Goal: Task Accomplishment & Management: Manage account settings

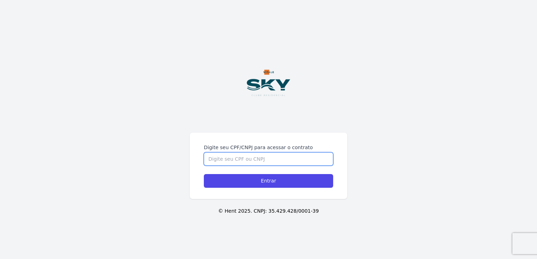
click at [260, 163] on input "Digite seu CPF/CNPJ para acessar o contrato" at bounding box center [268, 158] width 129 height 13
click at [236, 158] on input "Digite seu CPF/CNPJ para acessar o contrato" at bounding box center [268, 158] width 129 height 13
type input "207"
click at [230, 166] on form "Digite seu CPF/CNPJ para acessar o contrato Entrar" at bounding box center [268, 166] width 129 height 44
click at [230, 165] on input "Digite seu CPF/CNPJ para acessar o contrato" at bounding box center [268, 158] width 129 height 13
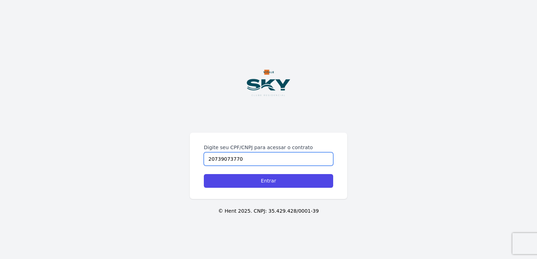
type input "20739073770"
click at [204, 174] on input "Entrar" at bounding box center [268, 181] width 129 height 14
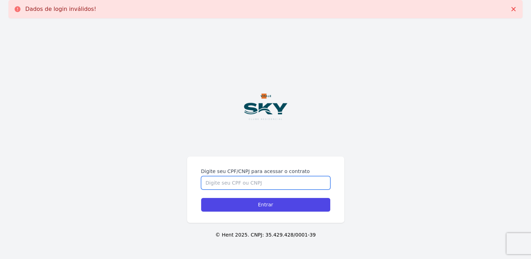
click at [237, 183] on input "Digite seu CPF/CNPJ para acessar o contrato" at bounding box center [265, 182] width 129 height 13
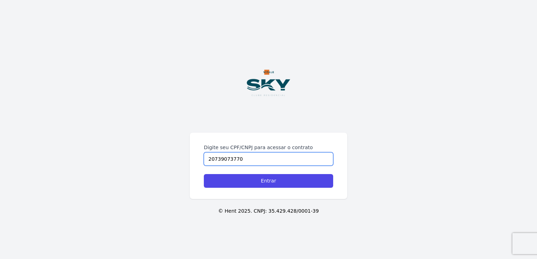
type input "20739073770"
click at [204, 174] on input "Entrar" at bounding box center [268, 181] width 129 height 14
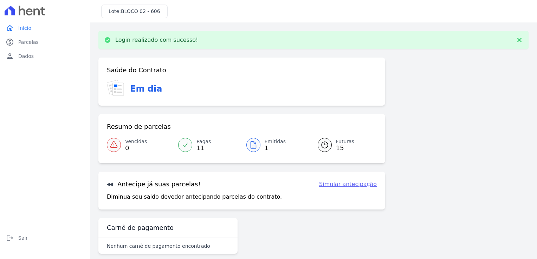
click at [268, 141] on span "Emitidas" at bounding box center [274, 141] width 21 height 7
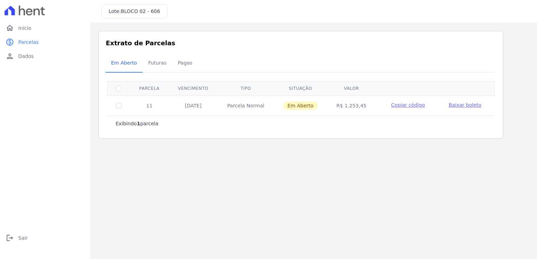
click at [463, 105] on span "Baixar boleto" at bounding box center [465, 105] width 33 height 6
